Goal: Task Accomplishment & Management: Manage account settings

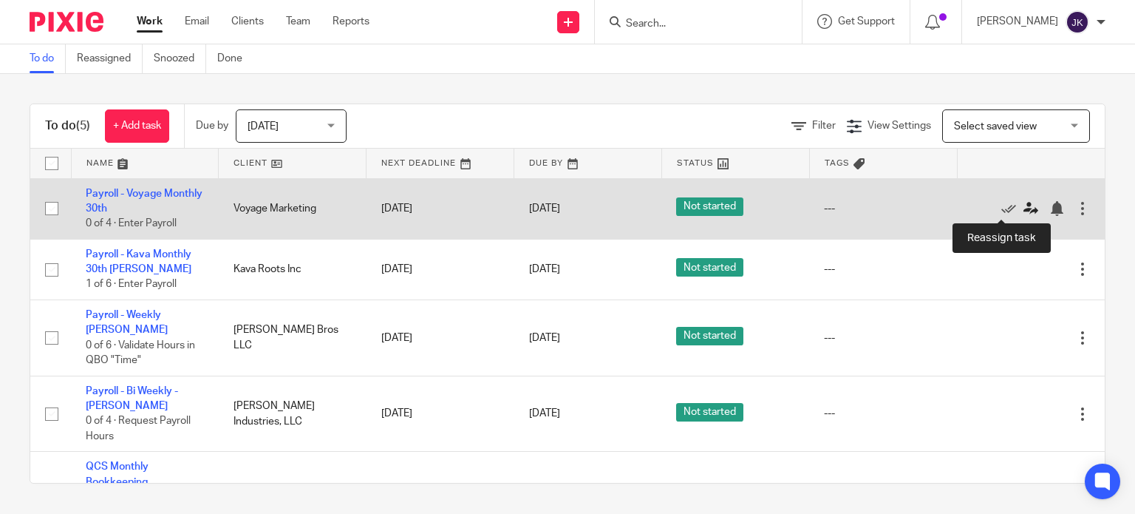
click at [1024, 208] on icon at bounding box center [1031, 208] width 15 height 15
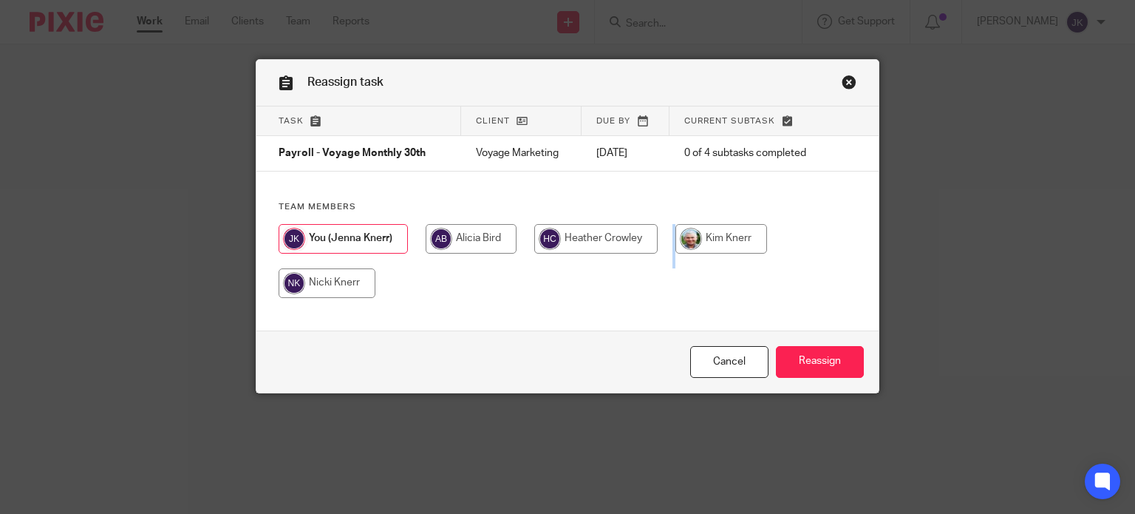
drag, startPoint x: 0, startPoint y: 0, endPoint x: 735, endPoint y: 239, distance: 772.5
click at [735, 239] on div at bounding box center [568, 268] width 579 height 89
click at [735, 239] on input "radio" at bounding box center [722, 239] width 92 height 30
radio input "true"
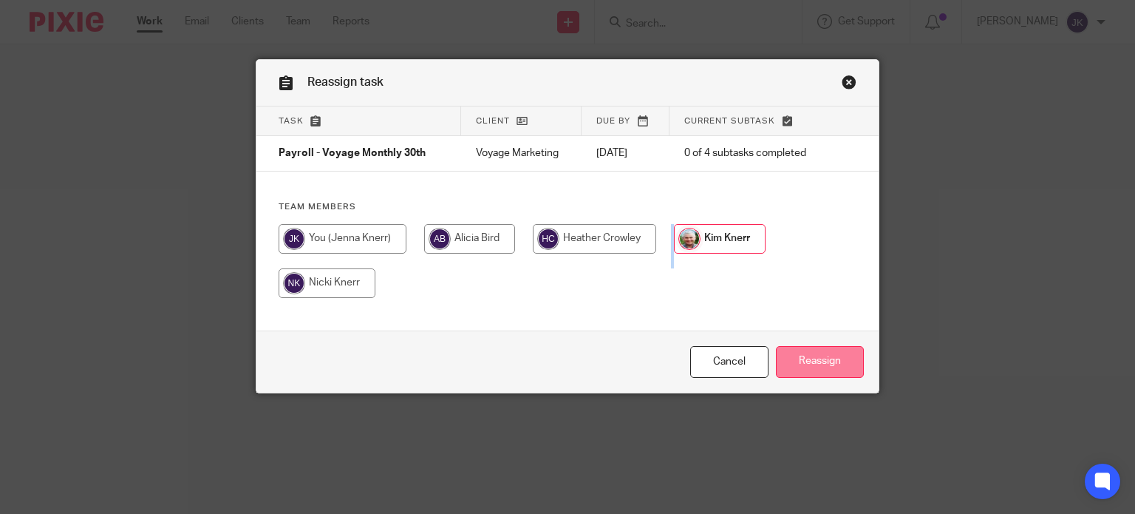
click at [795, 358] on input "Reassign" at bounding box center [820, 362] width 88 height 32
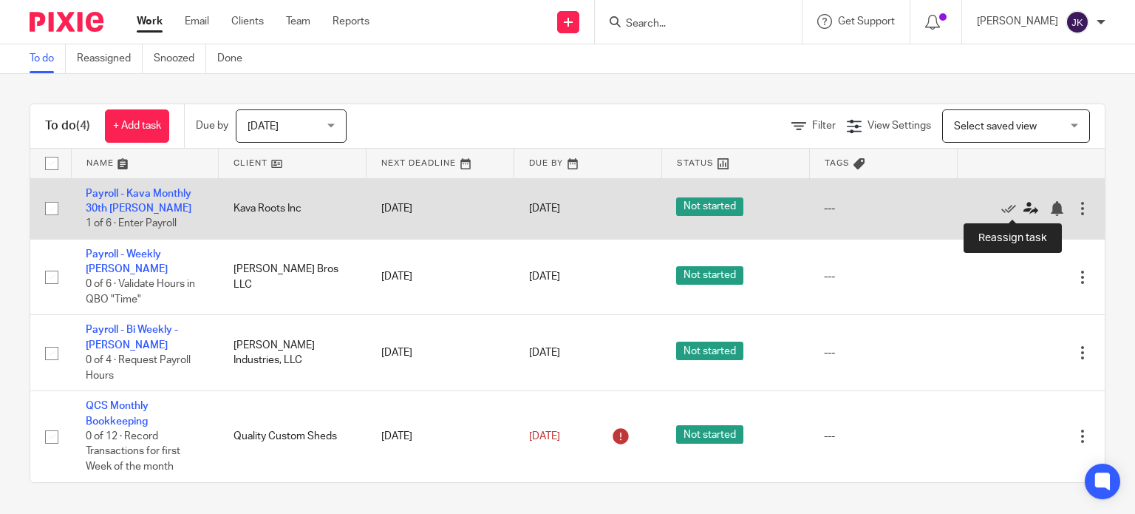
click at [1024, 208] on link at bounding box center [1035, 208] width 22 height 15
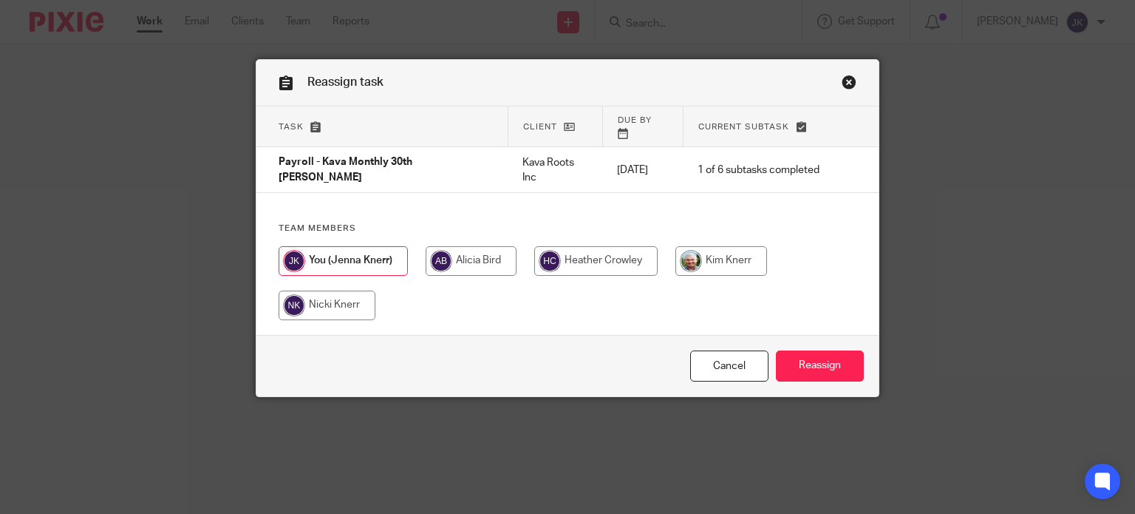
click at [710, 246] on input "radio" at bounding box center [722, 261] width 92 height 30
radio input "true"
click at [802, 356] on input "Reassign" at bounding box center [820, 366] width 88 height 32
